Goal: Communication & Community: Participate in discussion

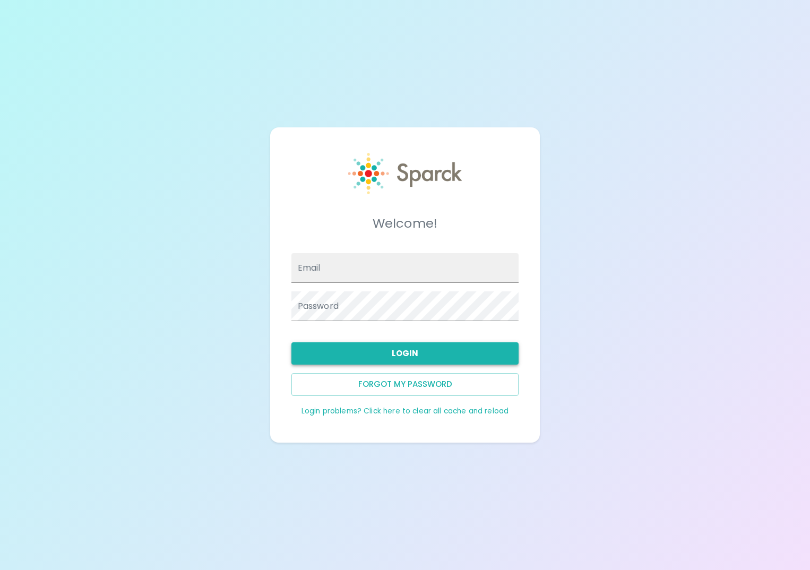
type input "[EMAIL_ADDRESS][DOMAIN_NAME]"
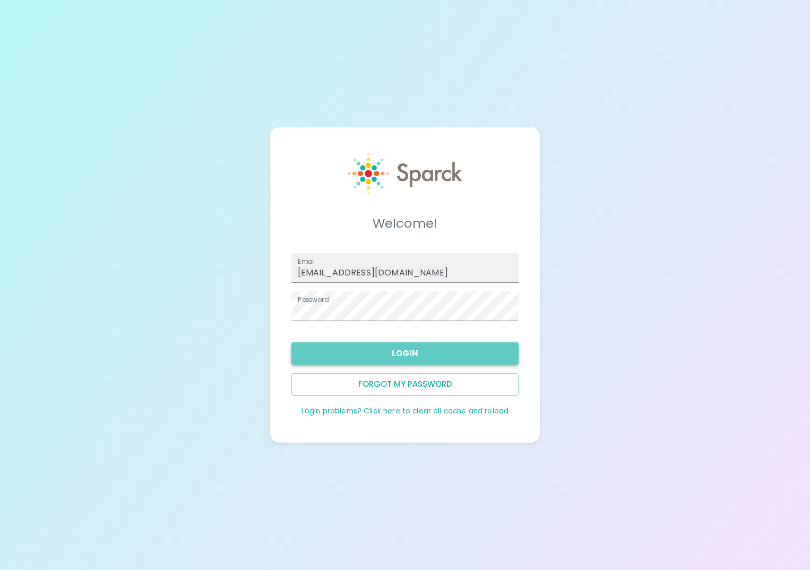
click at [403, 350] on button "Login" at bounding box center [405, 353] width 228 height 22
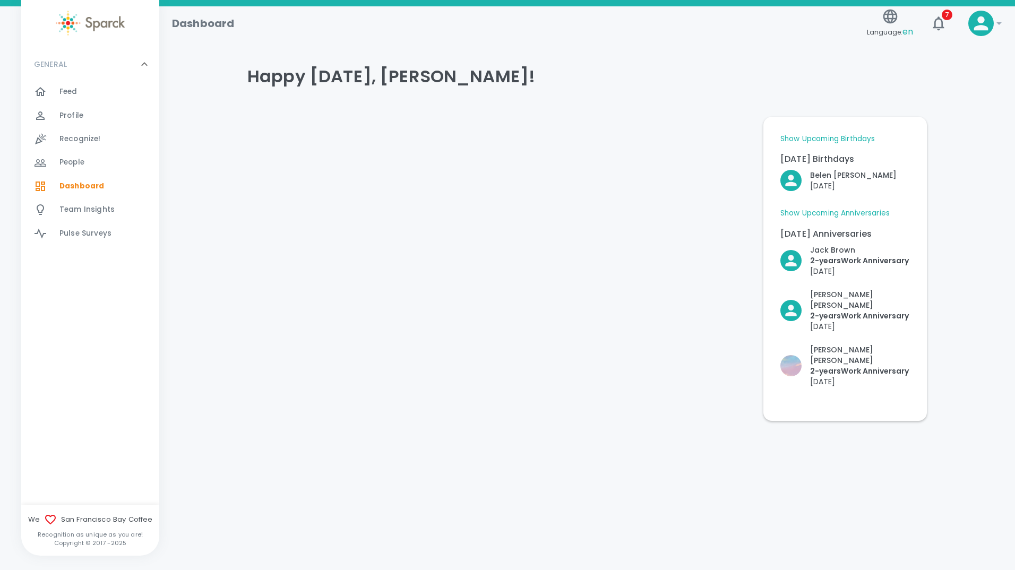
click at [75, 90] on span "Feed" at bounding box center [68, 92] width 18 height 11
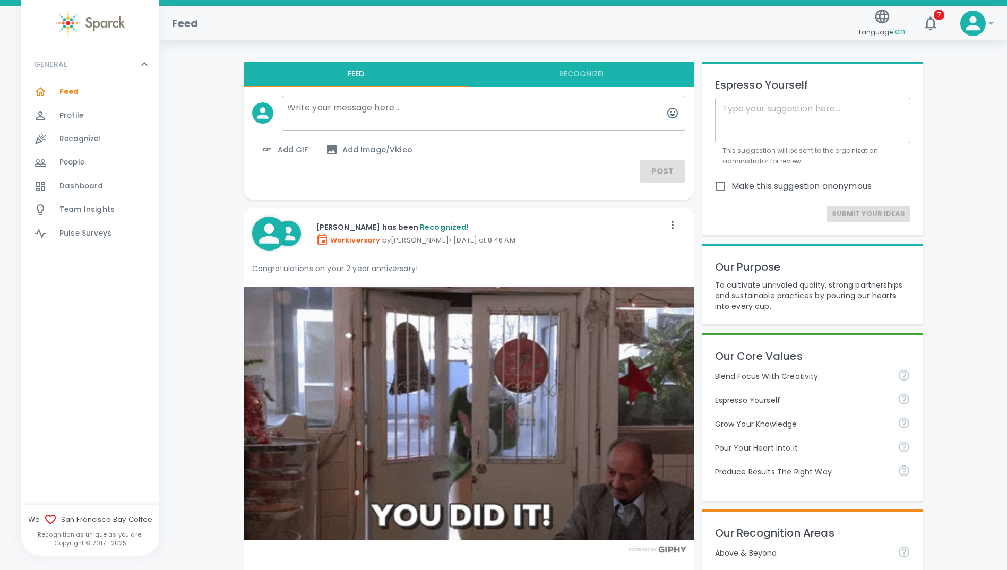
scroll to position [265, 0]
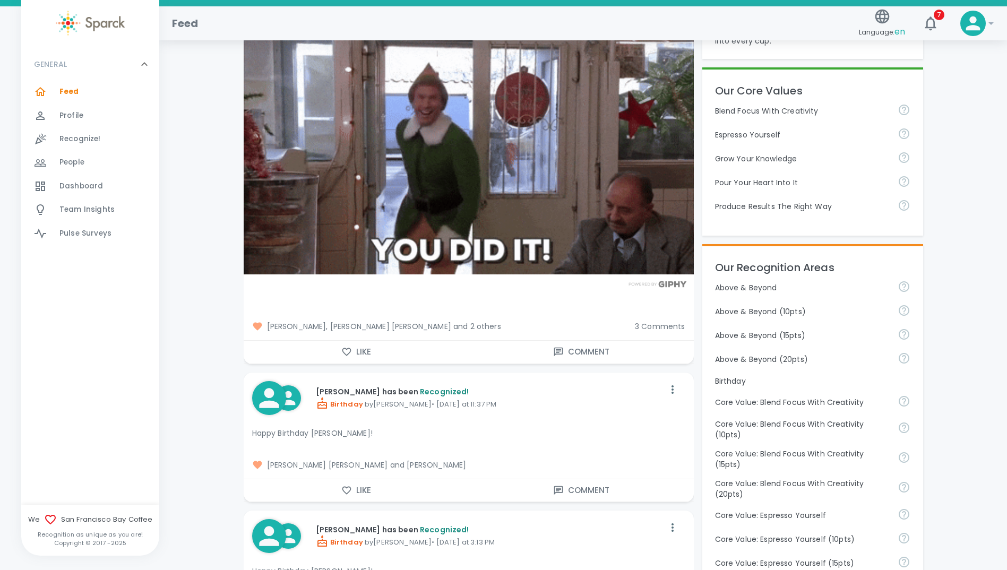
click at [662, 326] on span "3 Comments" at bounding box center [660, 326] width 50 height 11
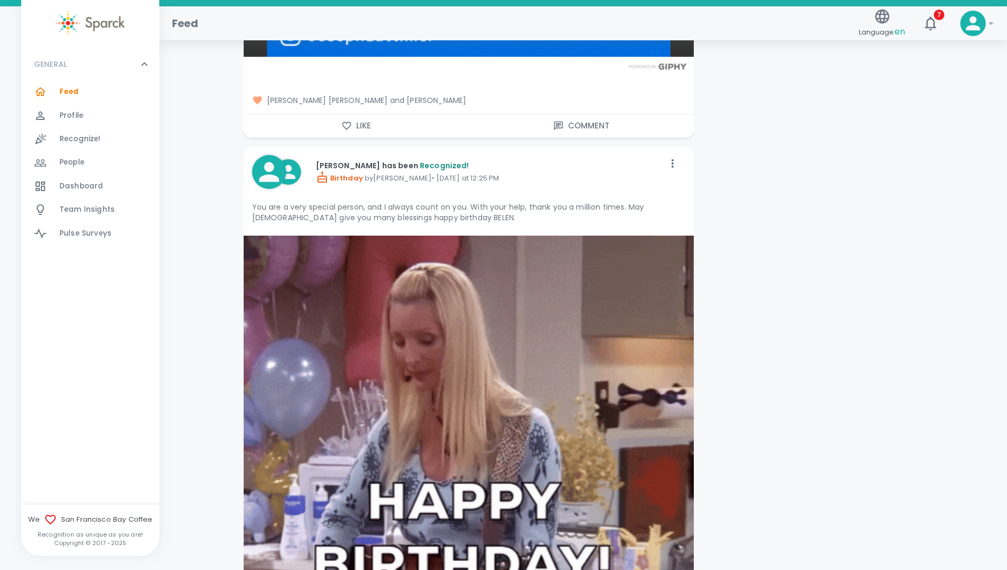
scroll to position [1699, 0]
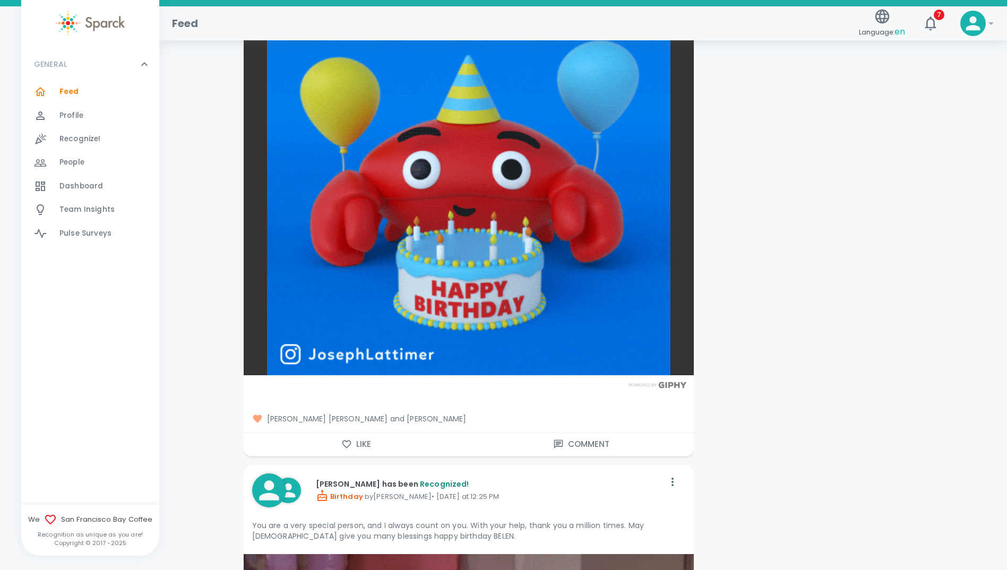
drag, startPoint x: 796, startPoint y: 217, endPoint x: 794, endPoint y: 175, distance: 42.0
